Goal: Information Seeking & Learning: Find specific page/section

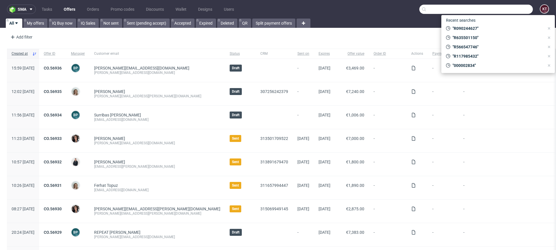
click at [511, 10] on input "text" at bounding box center [476, 9] width 114 height 9
paste input "[EMAIL_ADDRESS][DOMAIN_NAME]"
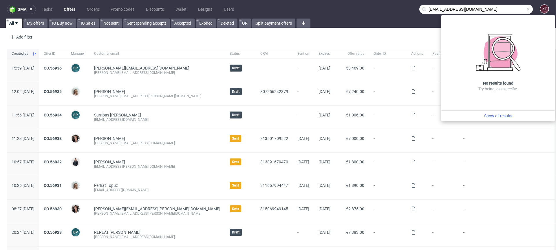
drag, startPoint x: 452, startPoint y: 9, endPoint x: 515, endPoint y: 10, distance: 63.4
click at [515, 10] on input "[EMAIL_ADDRESS][DOMAIN_NAME]" at bounding box center [476, 9] width 114 height 9
click at [464, 7] on input "rupowicz12345" at bounding box center [476, 9] width 114 height 9
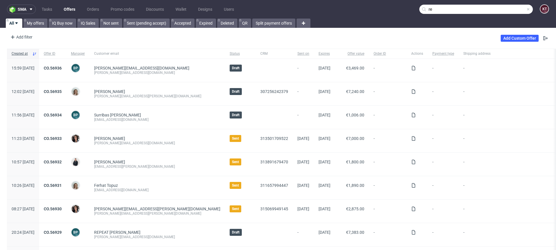
type input "r"
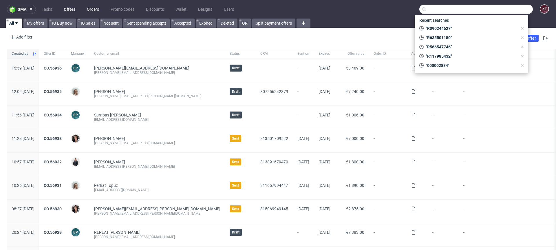
click at [94, 7] on link "Orders" at bounding box center [92, 9] width 19 height 9
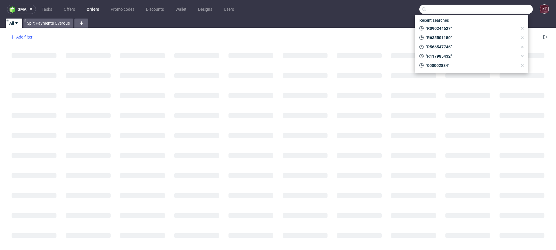
click at [24, 36] on div "Add filter" at bounding box center [20, 36] width 25 height 9
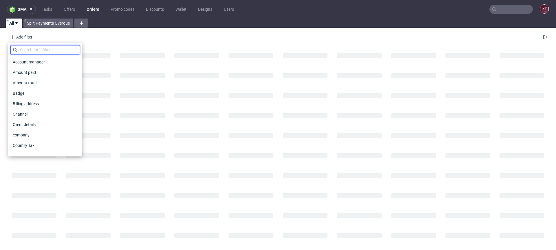
click at [44, 53] on input "text" at bounding box center [45, 49] width 70 height 9
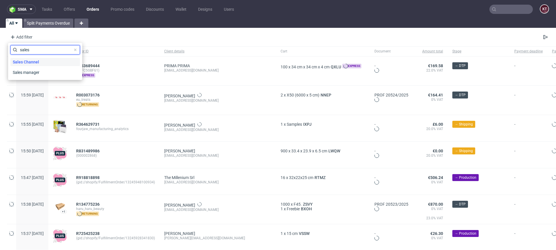
type input "sales"
click at [47, 60] on div "Sales Channel" at bounding box center [45, 62] width 70 height 8
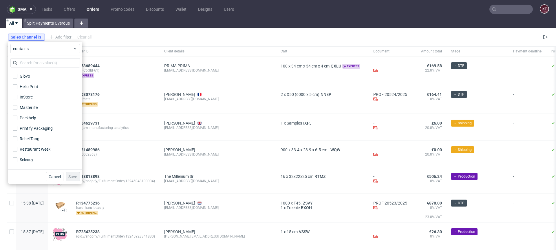
scroll to position [92, 0]
click at [35, 132] on label "Rebel Tang" at bounding box center [45, 129] width 70 height 8
click at [17, 131] on input "Rebel Tang" at bounding box center [15, 129] width 5 height 5
checkbox input "true"
click at [77, 175] on span "Save" at bounding box center [72, 177] width 9 height 4
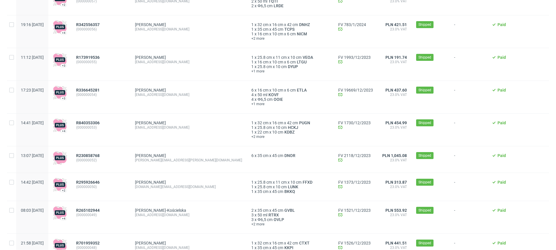
scroll to position [0, 0]
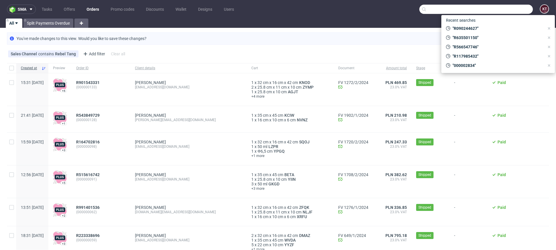
click at [501, 8] on input "text" at bounding box center [476, 9] width 114 height 9
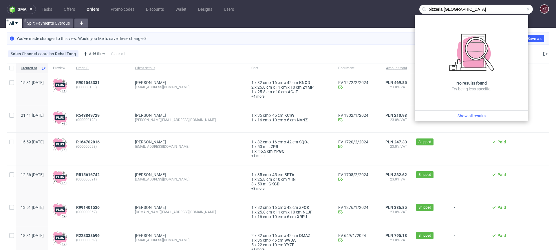
click at [428, 8] on input "pizzeria palermo" at bounding box center [476, 9] width 114 height 9
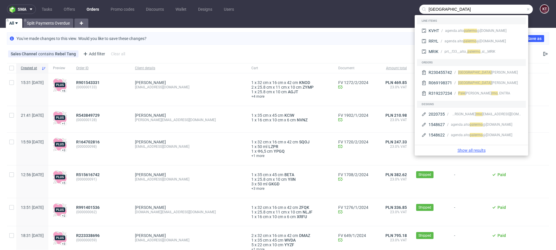
type input "palermo"
click at [481, 151] on link "Show all results" at bounding box center [471, 150] width 109 height 6
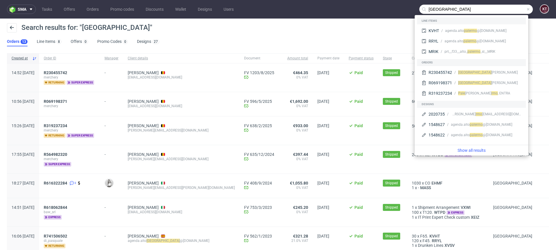
click at [219, 38] on div "Search results for: "palermo" Orders 13 Line Items 8 Offers 0 Promo Codes 0 Des…" at bounding box center [278, 35] width 556 height 32
